Goal: Find specific page/section: Find specific page/section

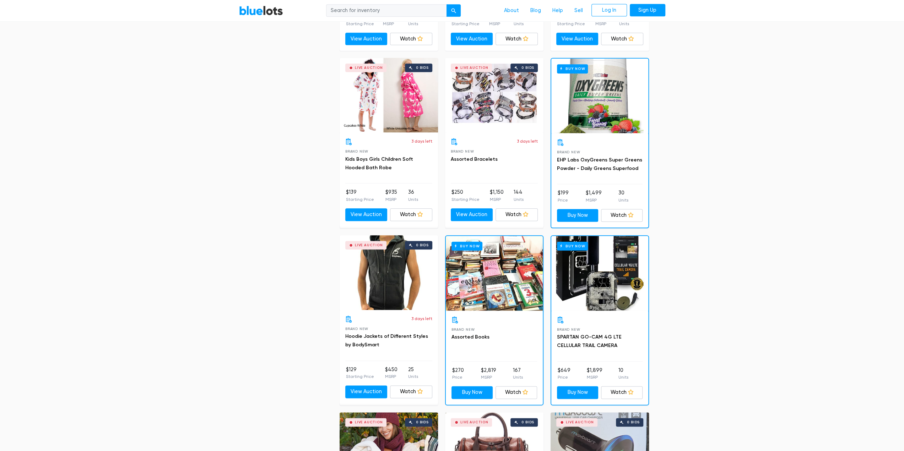
scroll to position [746, 0]
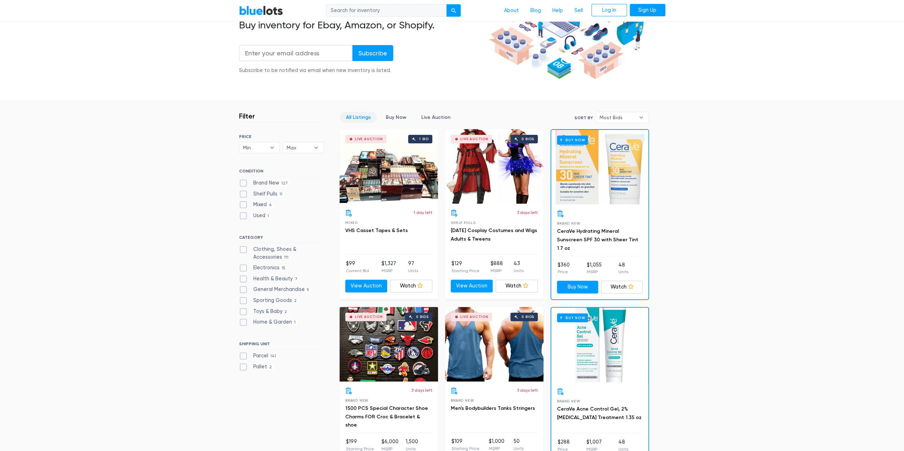
scroll to position [142, 0]
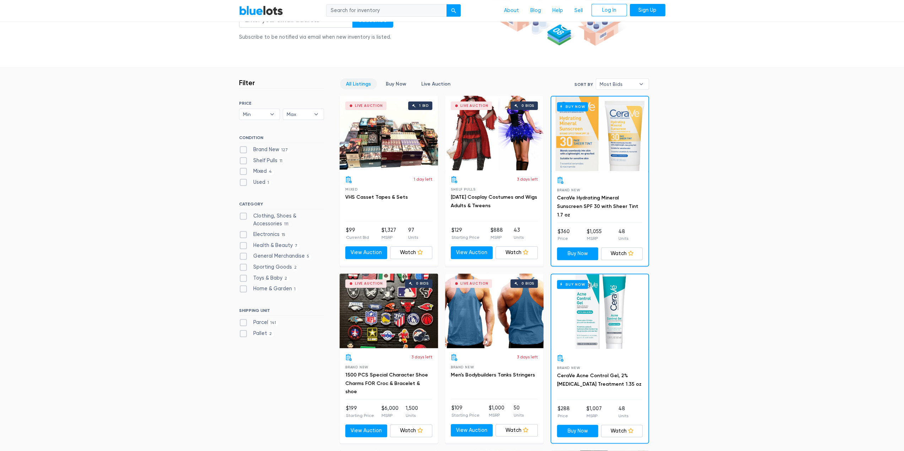
click at [244, 322] on label "Parcel 141" at bounding box center [258, 323] width 39 height 8
click at [244, 322] on input "Parcel 141" at bounding box center [241, 321] width 5 height 5
checkbox input "true"
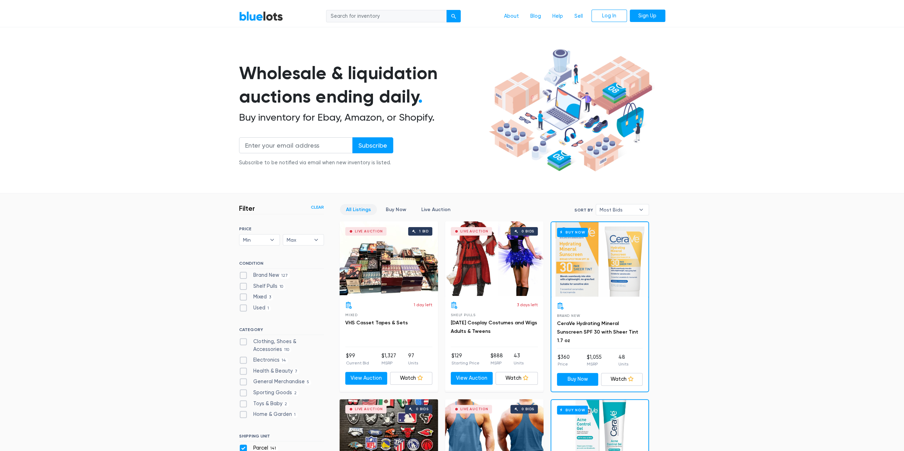
scroll to position [13, 0]
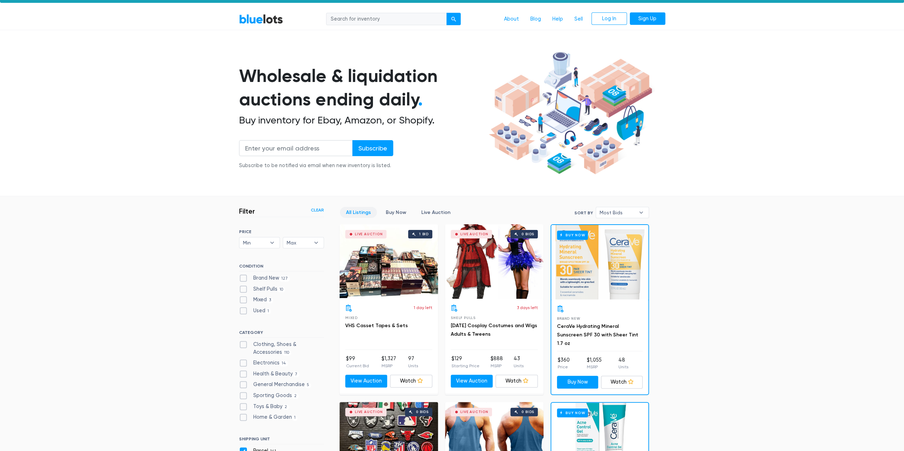
click at [253, 20] on link "BlueLots" at bounding box center [261, 19] width 44 height 10
